Goal: Task Accomplishment & Management: Manage account settings

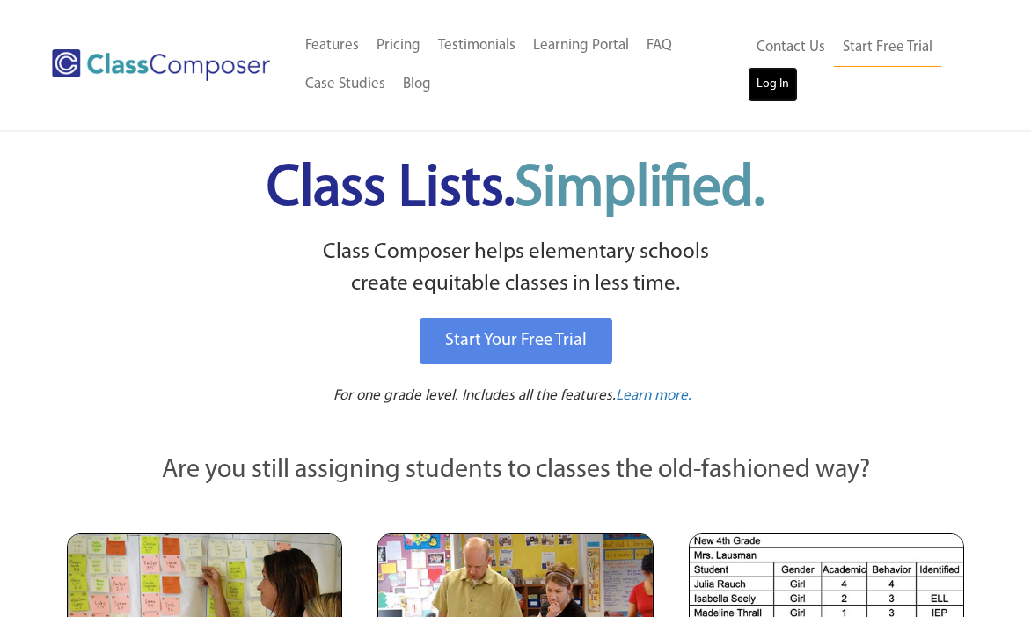
click at [767, 85] on link "Log In" at bounding box center [773, 84] width 50 height 35
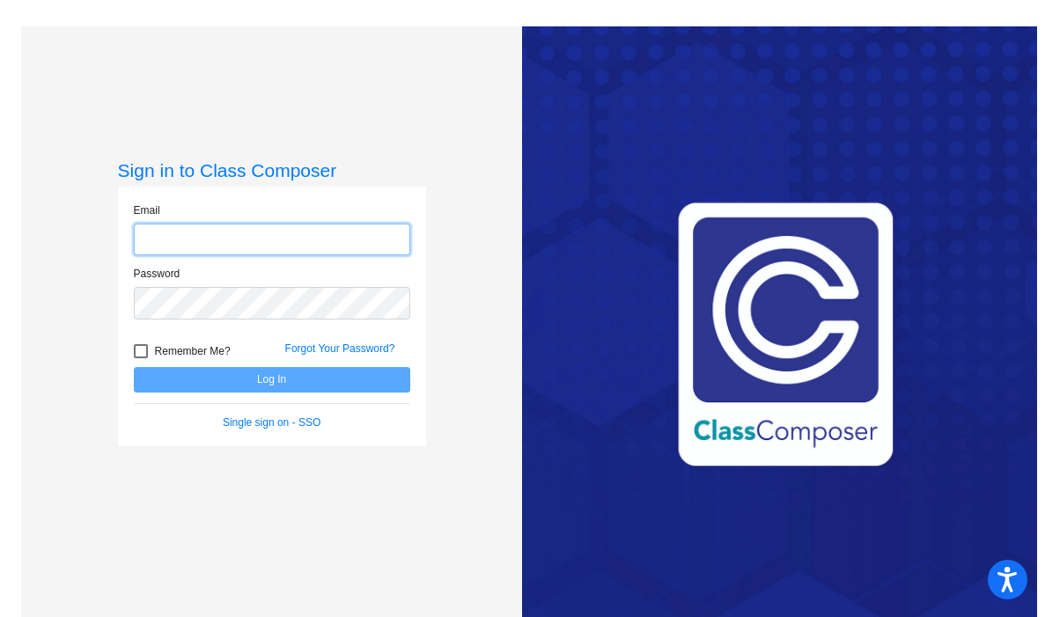
type input "[EMAIL_ADDRESS][DOMAIN_NAME]"
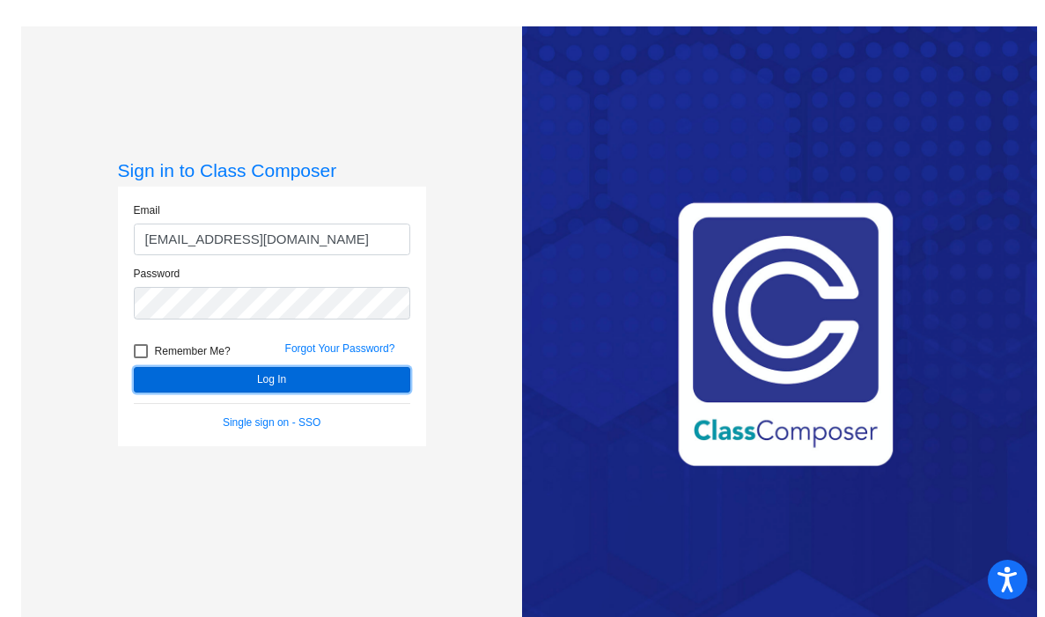
click at [290, 386] on button "Log In" at bounding box center [272, 380] width 276 height 26
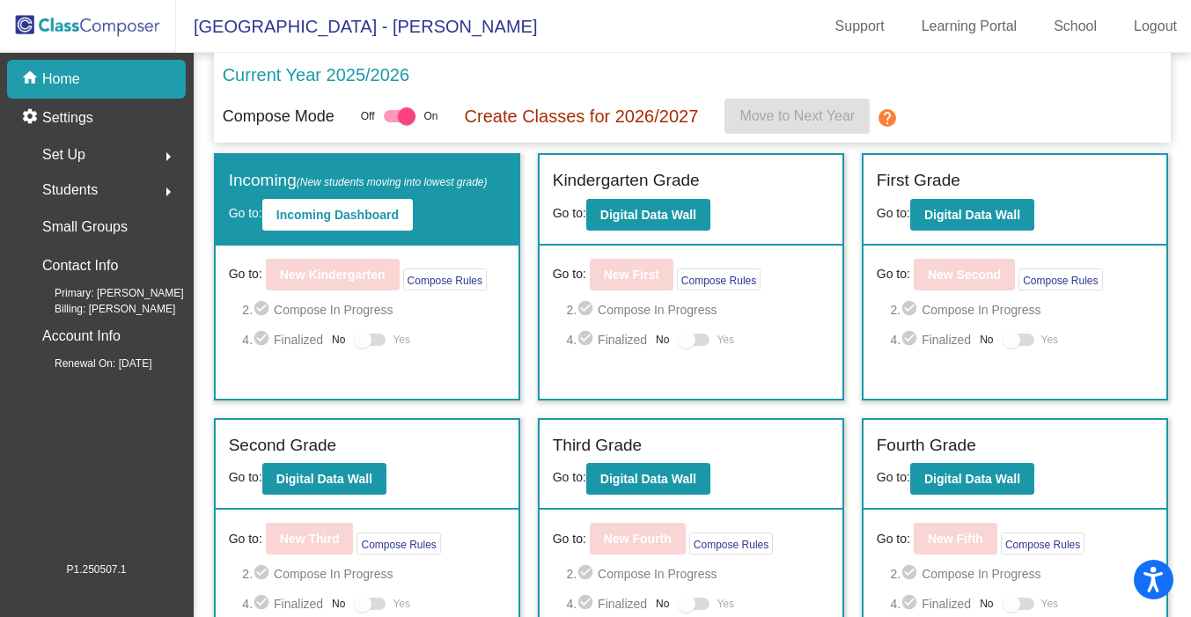
click at [986, 99] on div "Compose Mode Off On Create Classes for 2026/2027 Move to Next Year help" at bounding box center [693, 116] width 940 height 35
click at [1019, 340] on div at bounding box center [1018, 340] width 32 height 12
click at [1008, 339] on div at bounding box center [1011, 340] width 18 height 18
click at [1000, 208] on b "Digital Data Wall" at bounding box center [972, 215] width 96 height 14
click at [979, 388] on div "Go to: New Second Compose Rules 2. check_circle Compose In Progress 4. check_ci…" at bounding box center [1014, 322] width 303 height 153
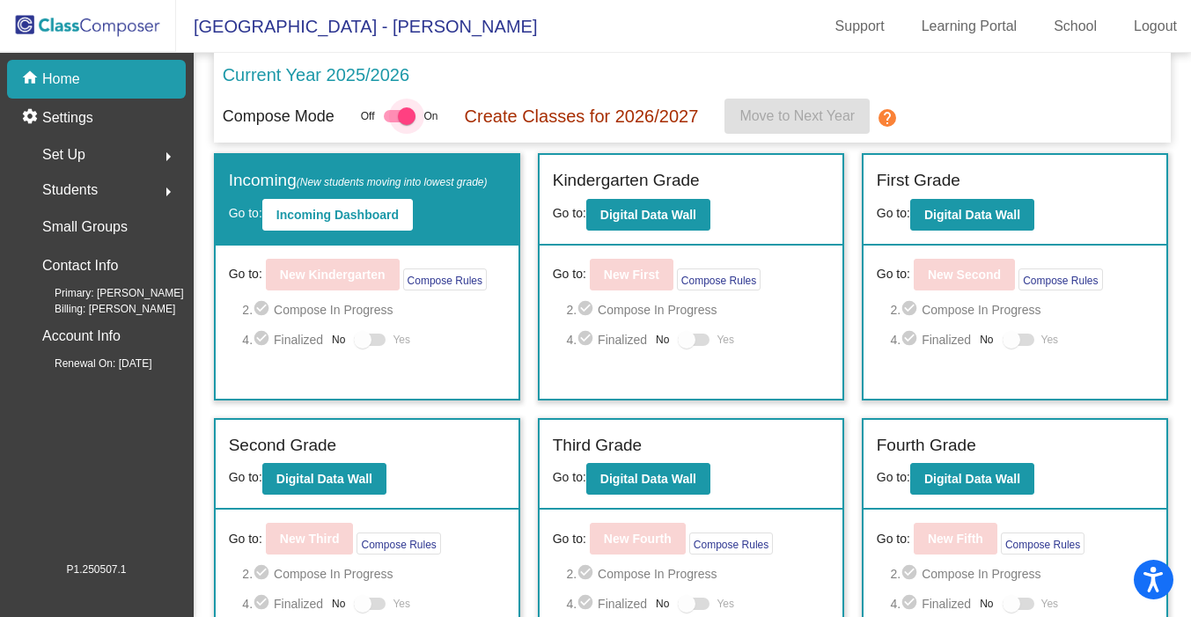
click at [397, 120] on div at bounding box center [400, 116] width 32 height 12
click at [392, 122] on input "checkbox" at bounding box center [392, 122] width 1 height 1
checkbox input "false"
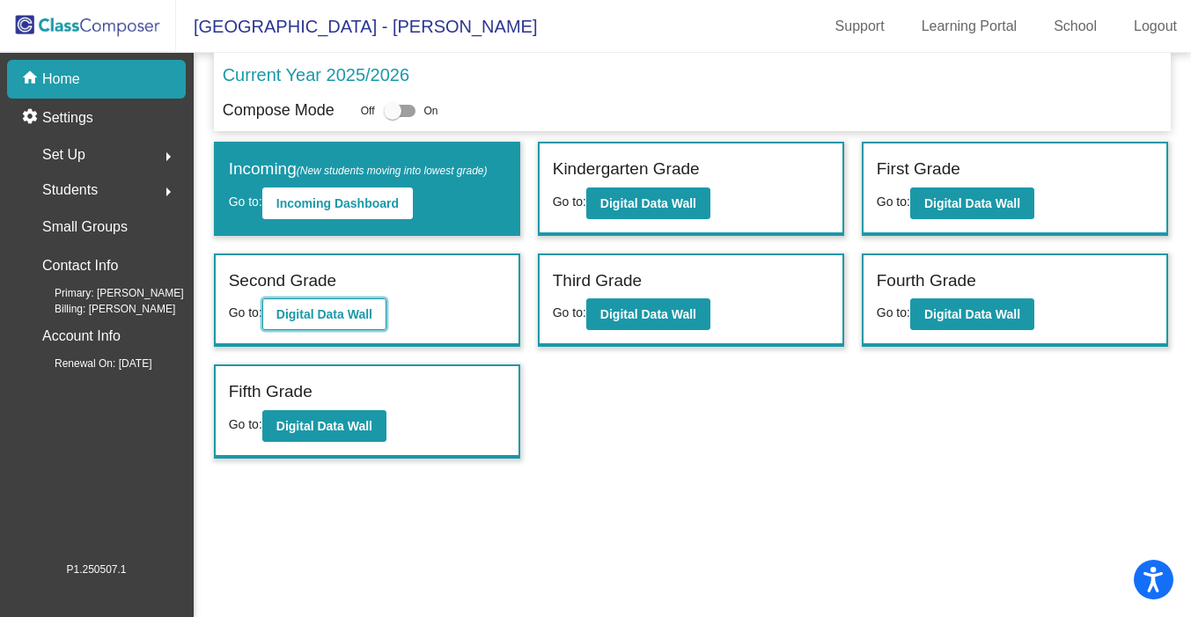
click at [322, 319] on b "Digital Data Wall" at bounding box center [324, 314] width 96 height 14
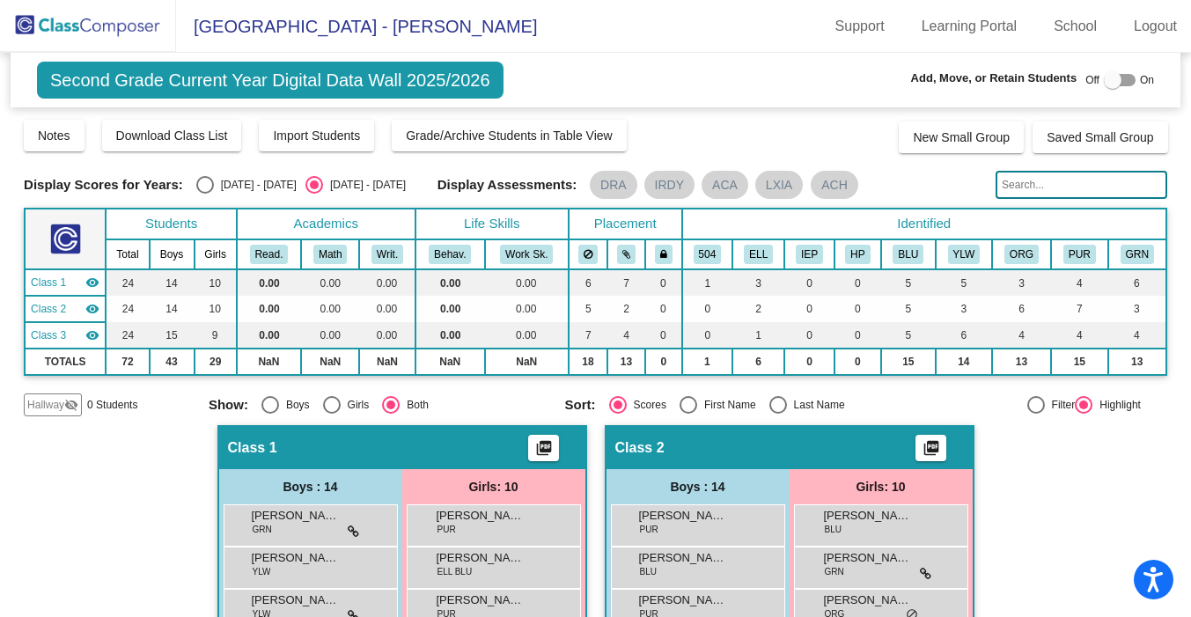
click at [132, 26] on img at bounding box center [88, 26] width 176 height 52
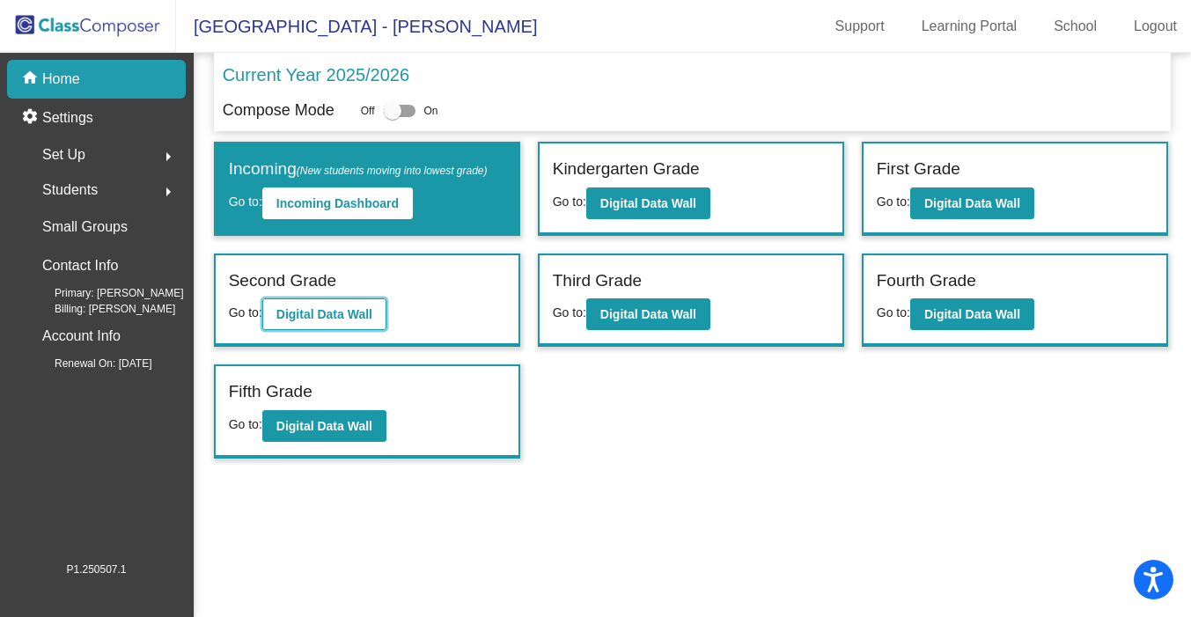
click at [350, 311] on b "Digital Data Wall" at bounding box center [324, 314] width 96 height 14
click at [359, 77] on p "Current Year 2025/2026" at bounding box center [316, 75] width 187 height 26
click at [415, 110] on div at bounding box center [400, 111] width 32 height 12
click at [392, 117] on input "checkbox" at bounding box center [392, 117] width 1 height 1
checkbox input "true"
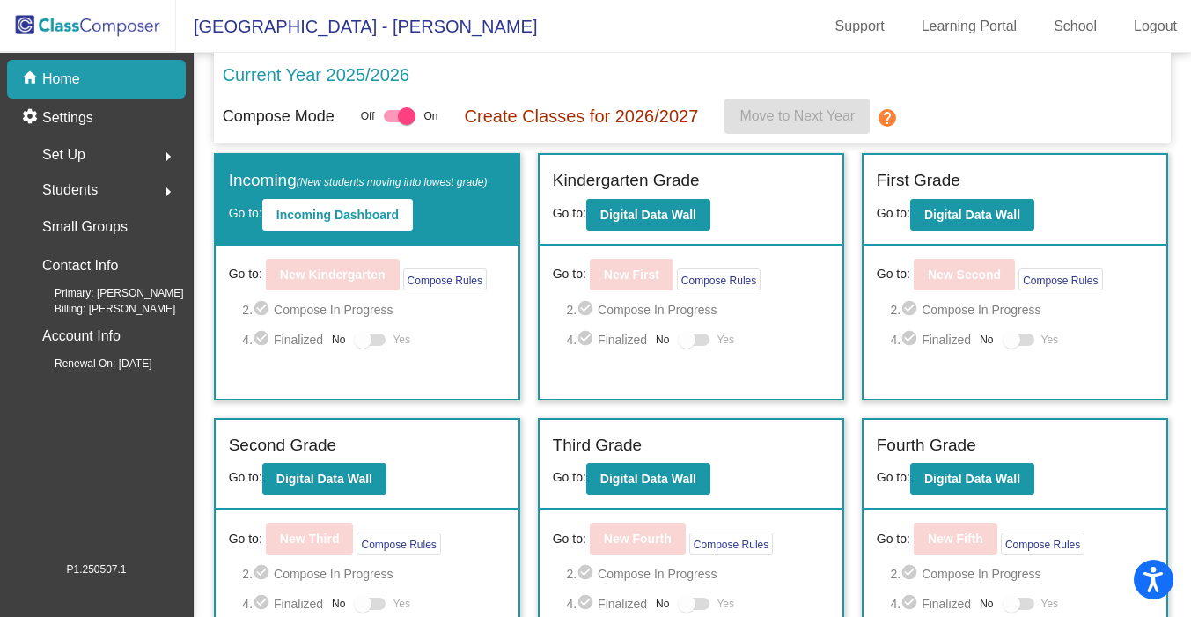
click at [911, 347] on mat-icon "check_circle" at bounding box center [910, 339] width 21 height 21
click at [1044, 281] on button "Compose Rules" at bounding box center [1060, 279] width 84 height 22
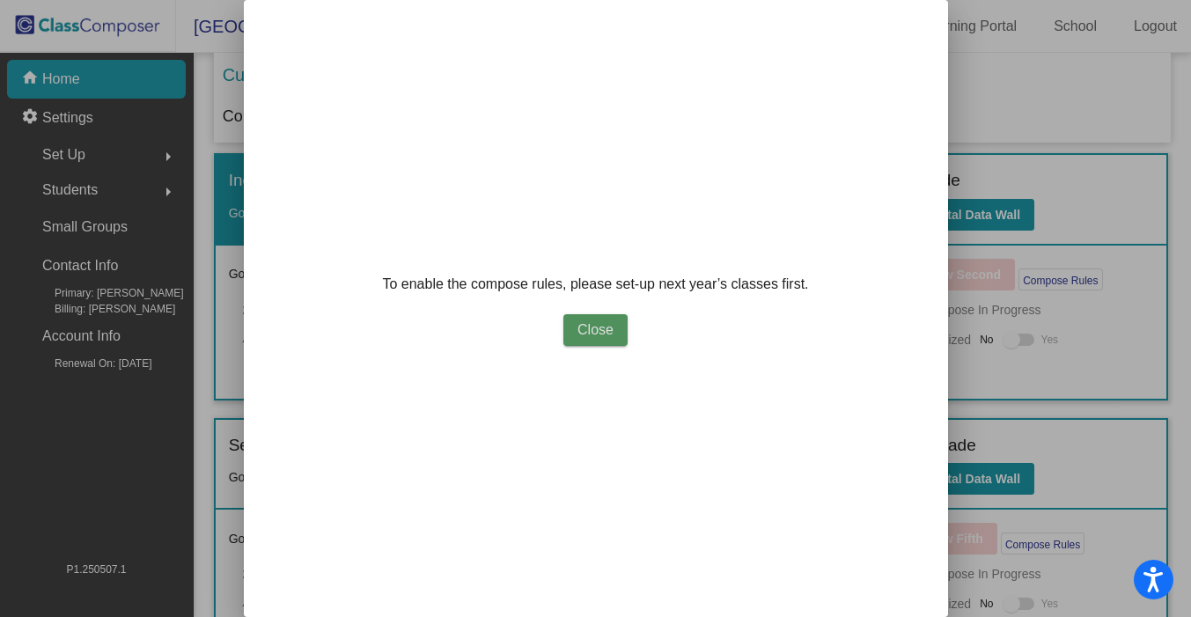
click at [591, 332] on span "Close" at bounding box center [595, 329] width 36 height 15
